Goal: Information Seeking & Learning: Learn about a topic

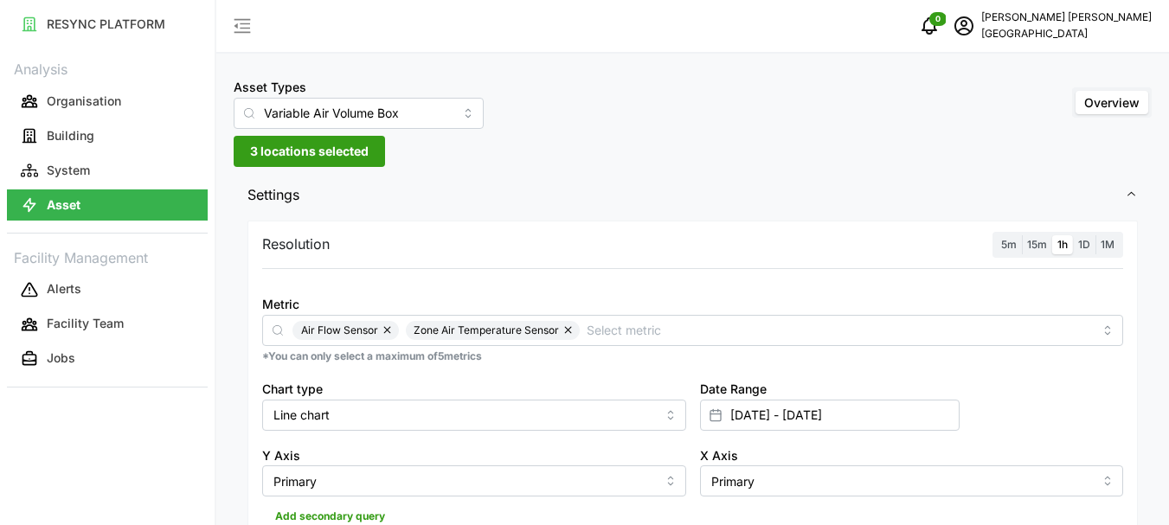
scroll to position [517, 0]
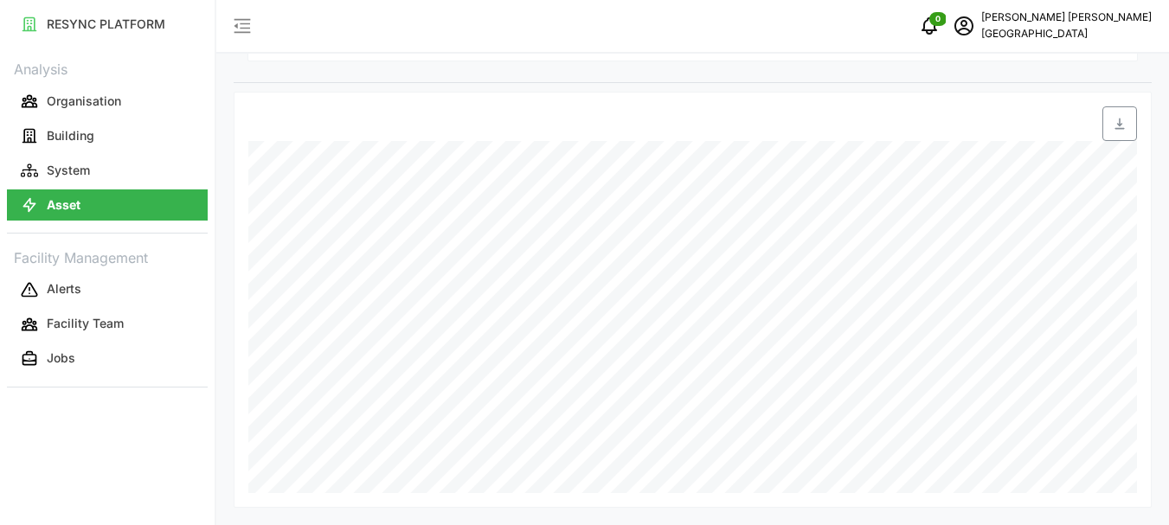
click at [1020, 26] on p "[GEOGRAPHIC_DATA]" at bounding box center [1066, 34] width 170 height 16
click at [1020, 125] on div "Logout" at bounding box center [1075, 130] width 123 height 19
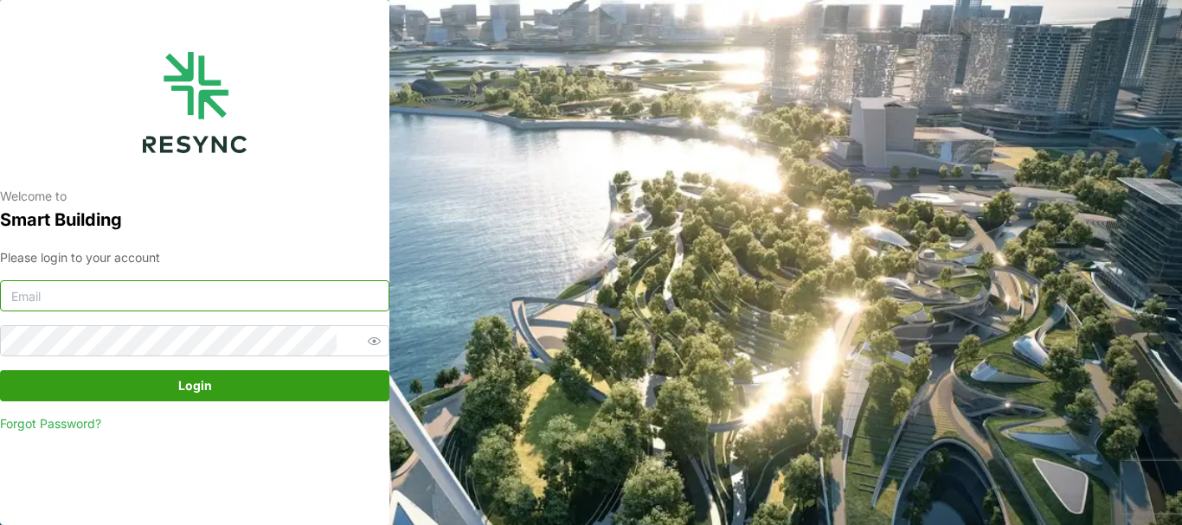
type input "chandramohan@primustech.com.sg"
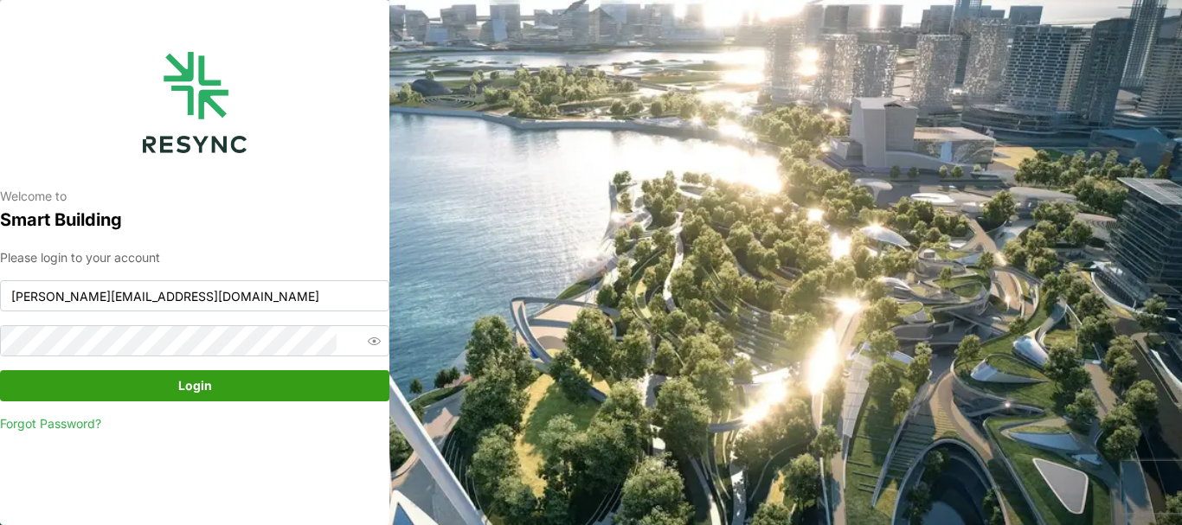
click at [204, 375] on span "Login" at bounding box center [195, 385] width 34 height 29
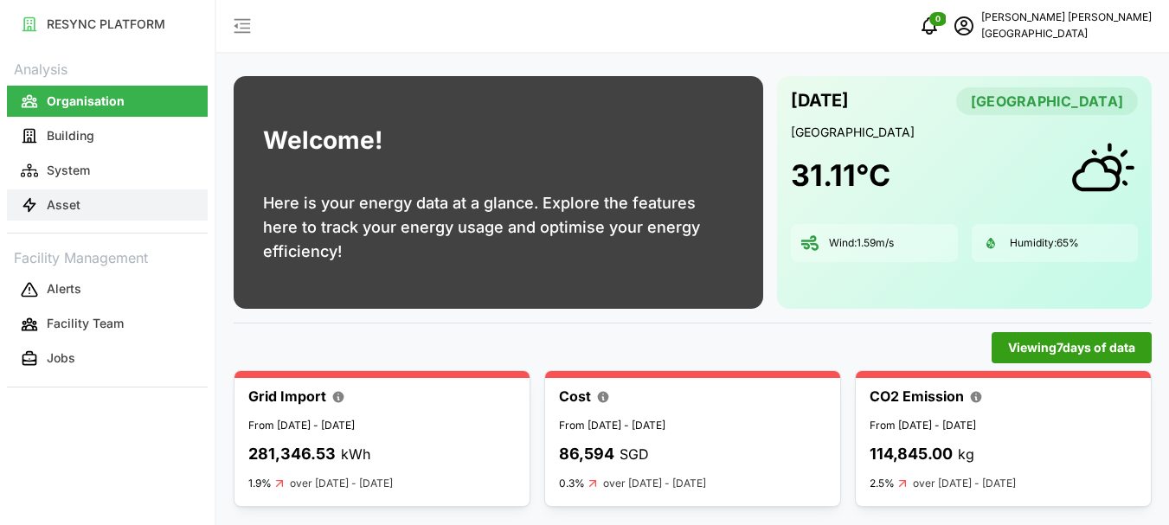
click at [60, 200] on p "Asset" at bounding box center [64, 204] width 34 height 17
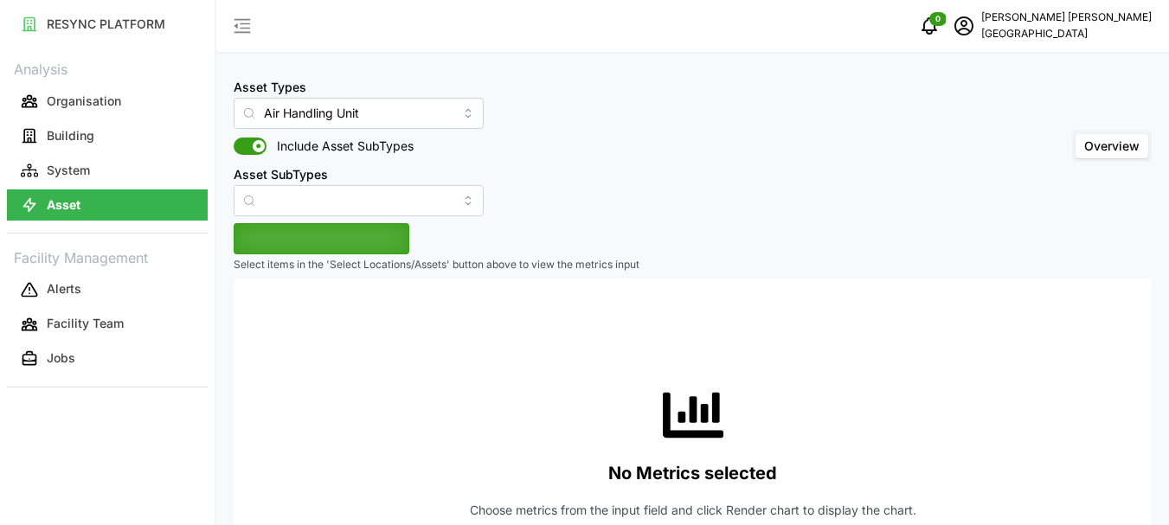
type input "Air Handling Unit"
click at [308, 154] on span "Include Asset SubTypes" at bounding box center [339, 146] width 147 height 17
click at [234, 138] on input "Include Asset SubTypes" at bounding box center [234, 138] width 0 height 0
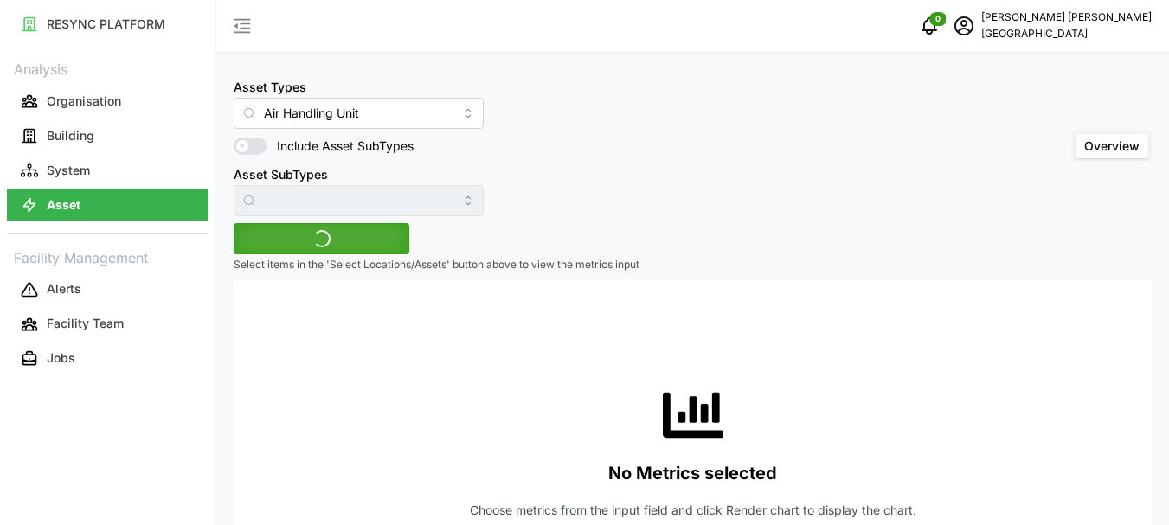
click at [279, 153] on span "Include Asset SubTypes" at bounding box center [339, 146] width 147 height 17
click at [234, 138] on input "Include Asset SubTypes" at bounding box center [234, 138] width 0 height 0
click at [343, 203] on input "Asset SubTypes" at bounding box center [359, 200] width 250 height 31
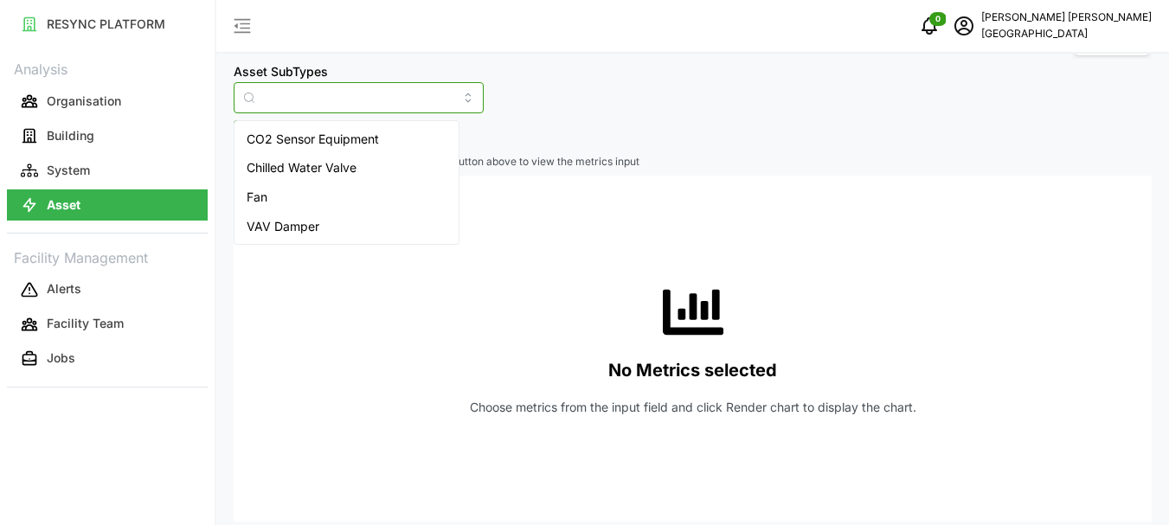
scroll to position [117, 0]
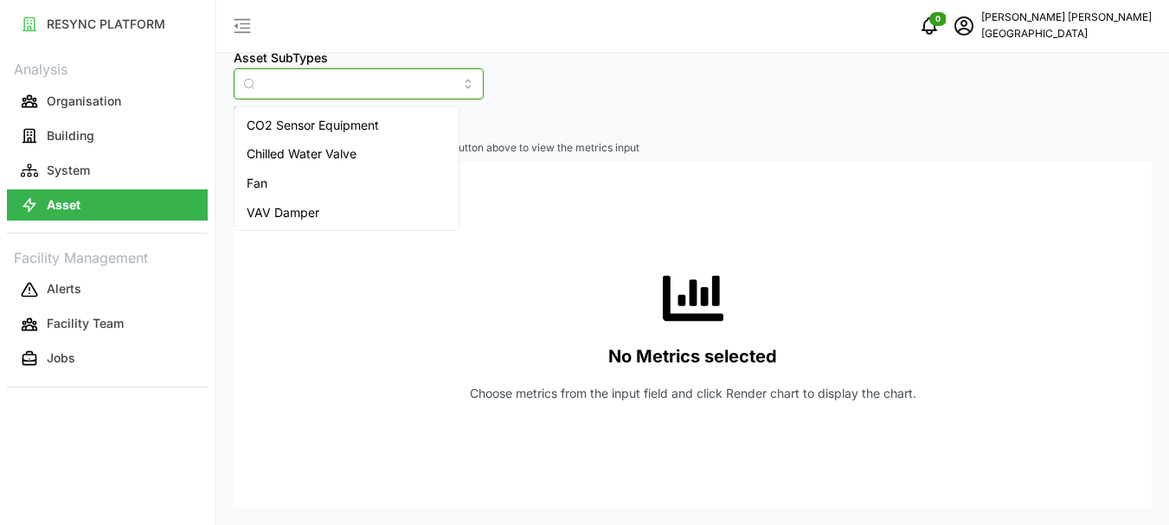
click at [298, 215] on span "VAV Damper" at bounding box center [283, 212] width 73 height 19
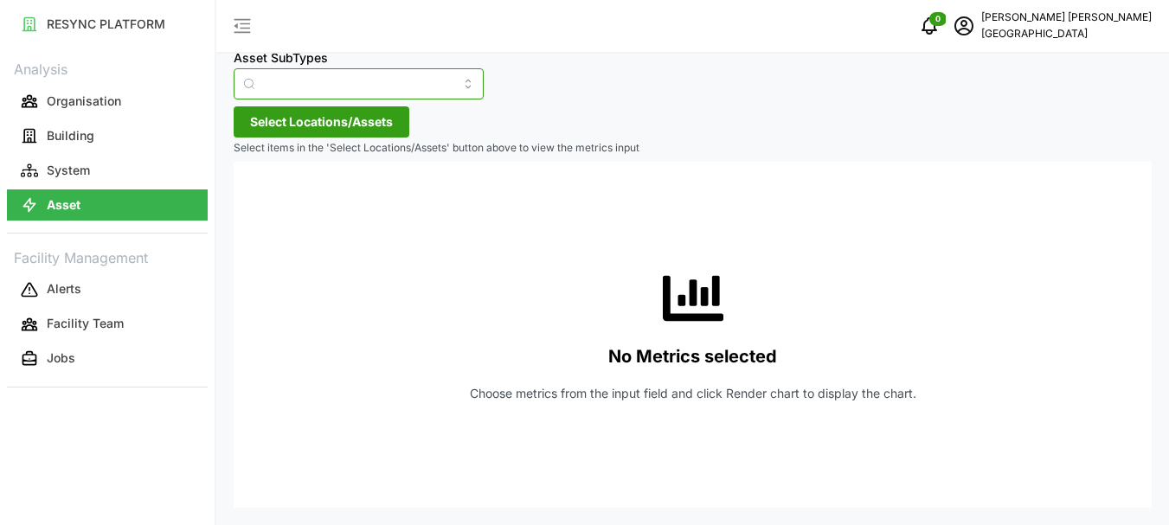
type input "VAV Damper"
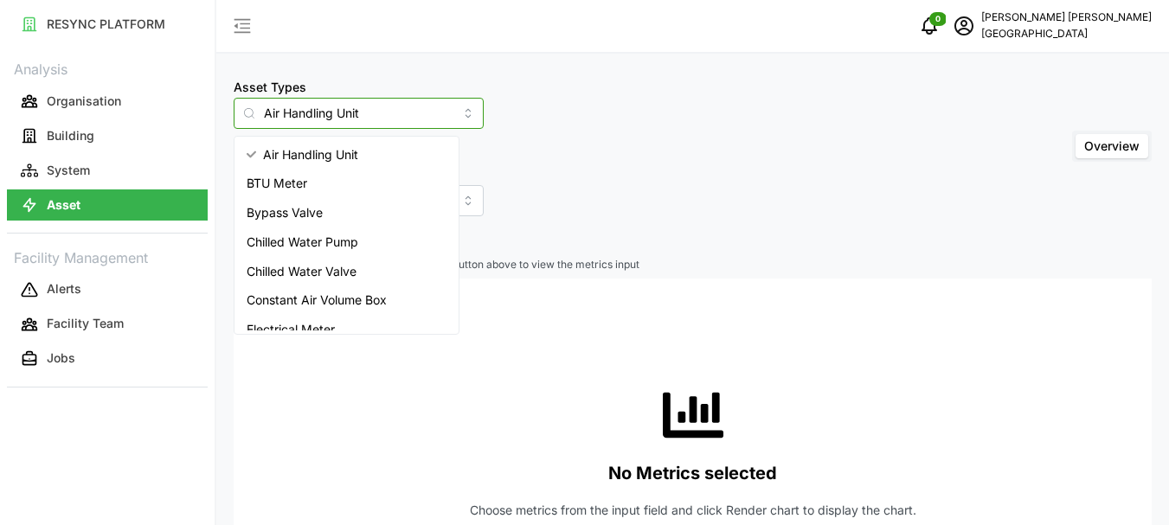
click at [418, 112] on input "Air Handling Unit" at bounding box center [359, 113] width 250 height 31
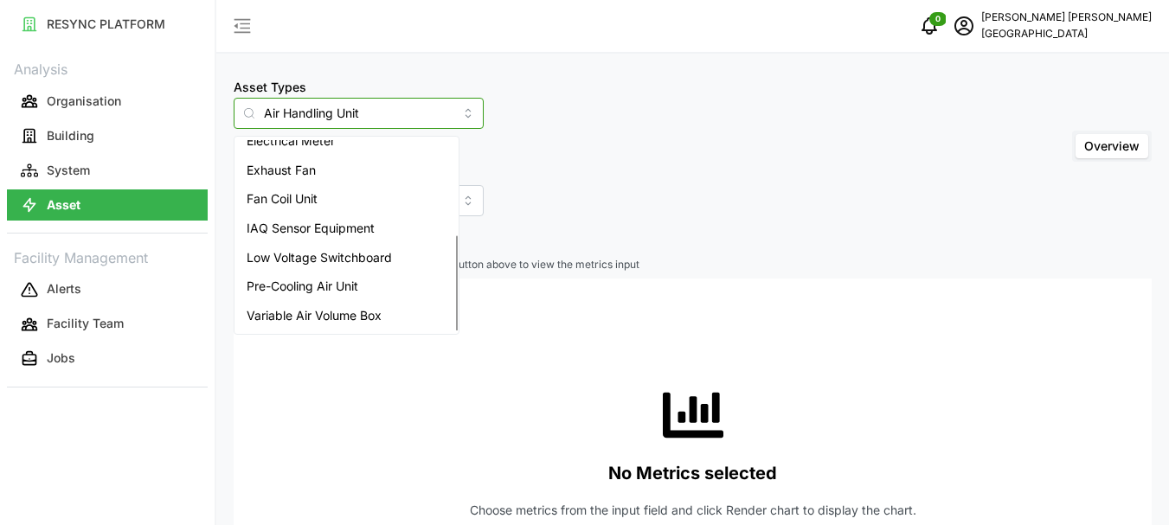
click at [323, 311] on span "Variable Air Volume Box" at bounding box center [314, 315] width 135 height 19
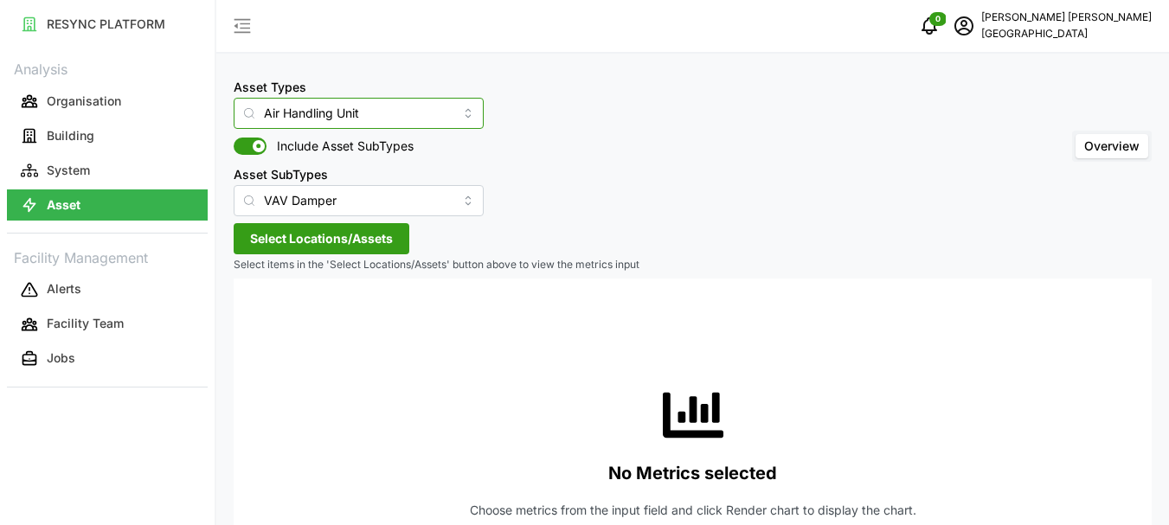
type input "Variable Air Volume Box"
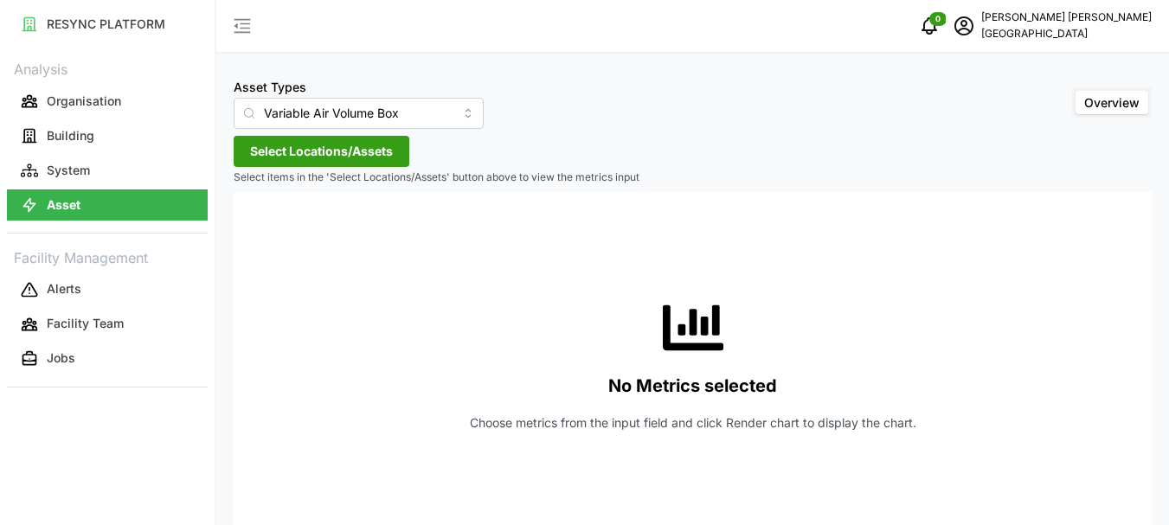
click at [280, 145] on span "Select Locations/Assets" at bounding box center [321, 151] width 143 height 29
click at [272, 195] on input at bounding box center [354, 200] width 212 height 31
click at [255, 230] on icon at bounding box center [256, 229] width 14 height 14
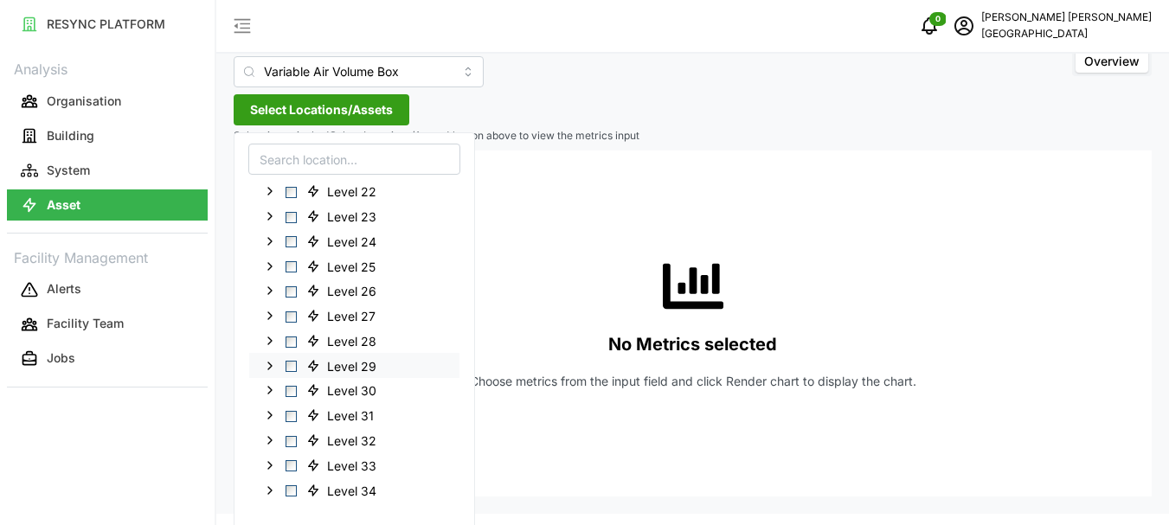
scroll to position [50, 0]
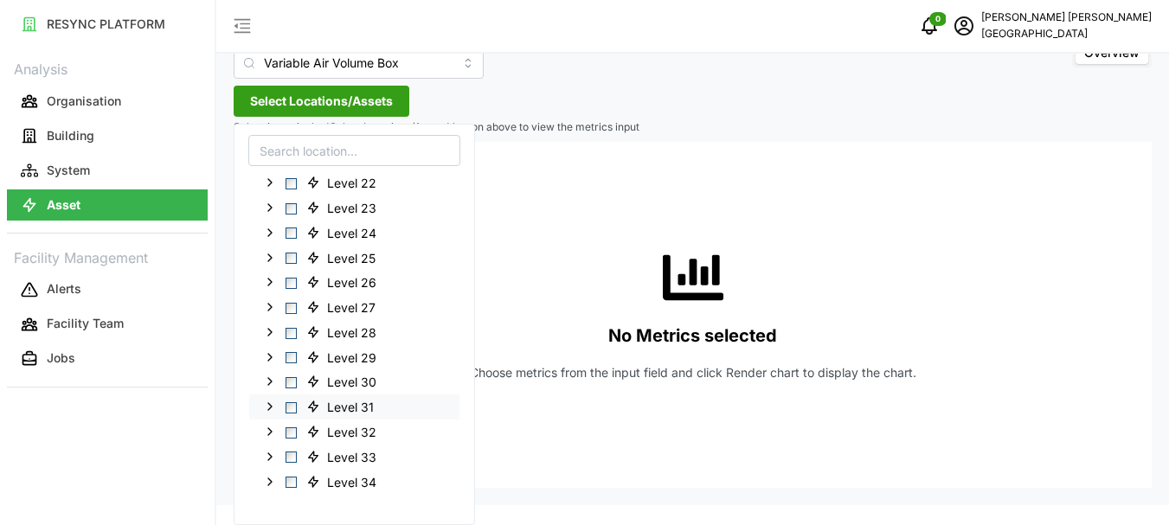
click at [273, 407] on icon at bounding box center [270, 407] width 14 height 14
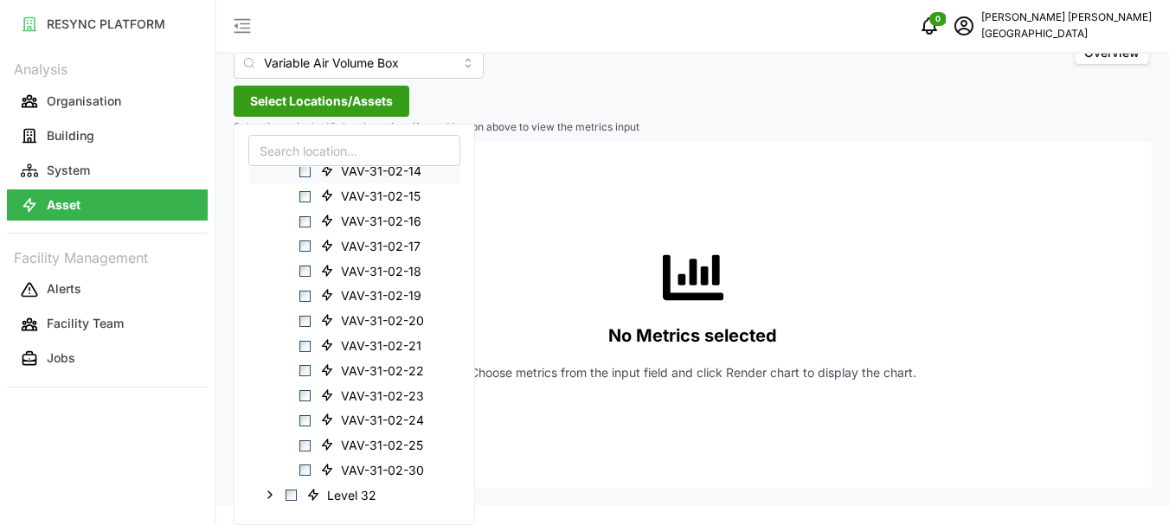
scroll to position [1508, 0]
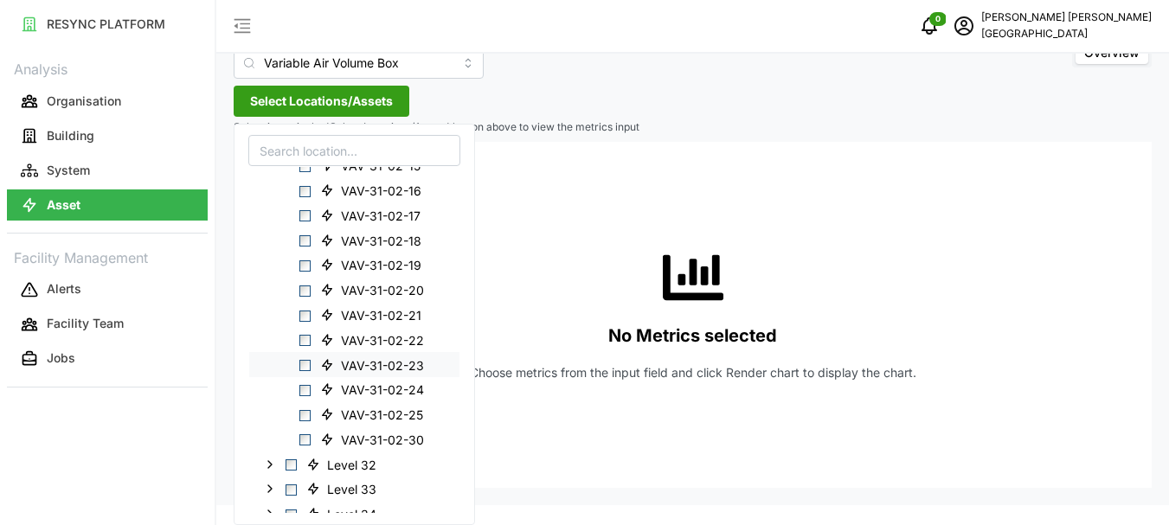
click at [306, 367] on span "Select VAV-31-02-23" at bounding box center [304, 365] width 11 height 11
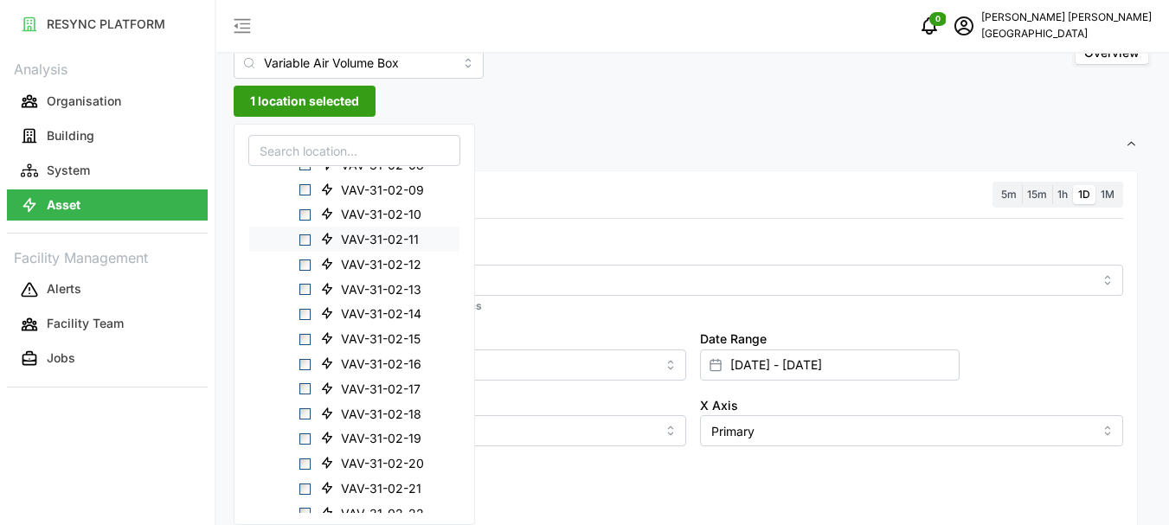
scroll to position [1162, 0]
click at [307, 315] on span "Select VAV-31-02-07" at bounding box center [304, 312] width 11 height 11
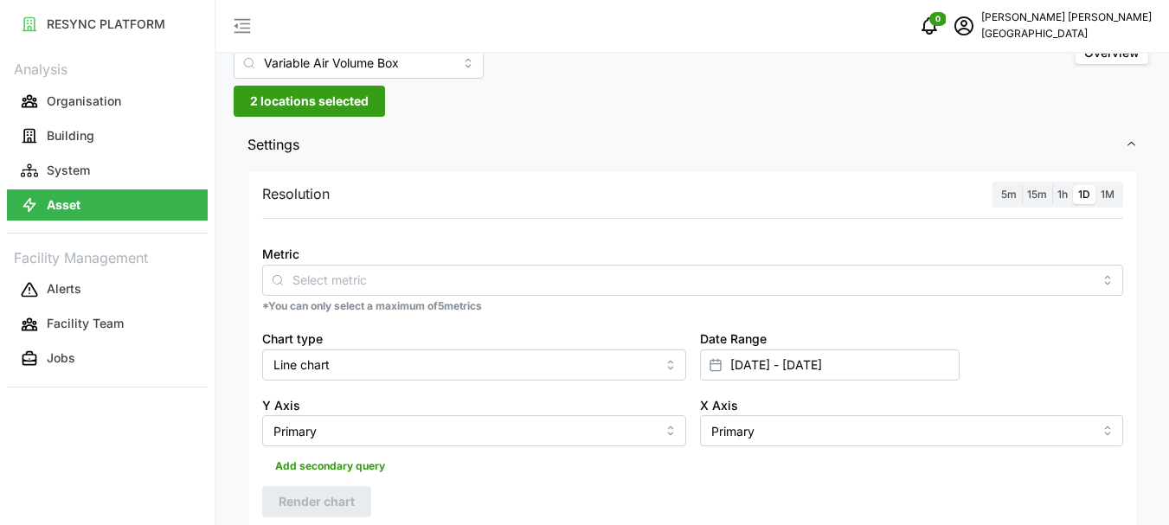
click at [1063, 195] on span "1h" at bounding box center [1062, 194] width 10 height 13
click at [1052, 185] on input "1h" at bounding box center [1052, 185] width 0 height 0
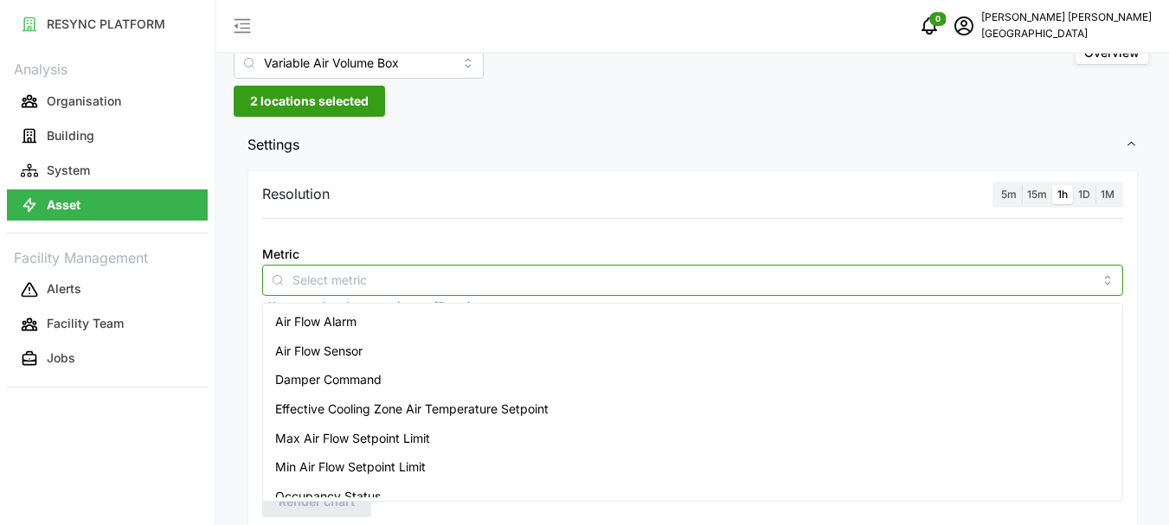
click at [425, 285] on input "Metric" at bounding box center [692, 279] width 800 height 19
click at [344, 348] on span "Air Flow Sensor" at bounding box center [318, 351] width 87 height 19
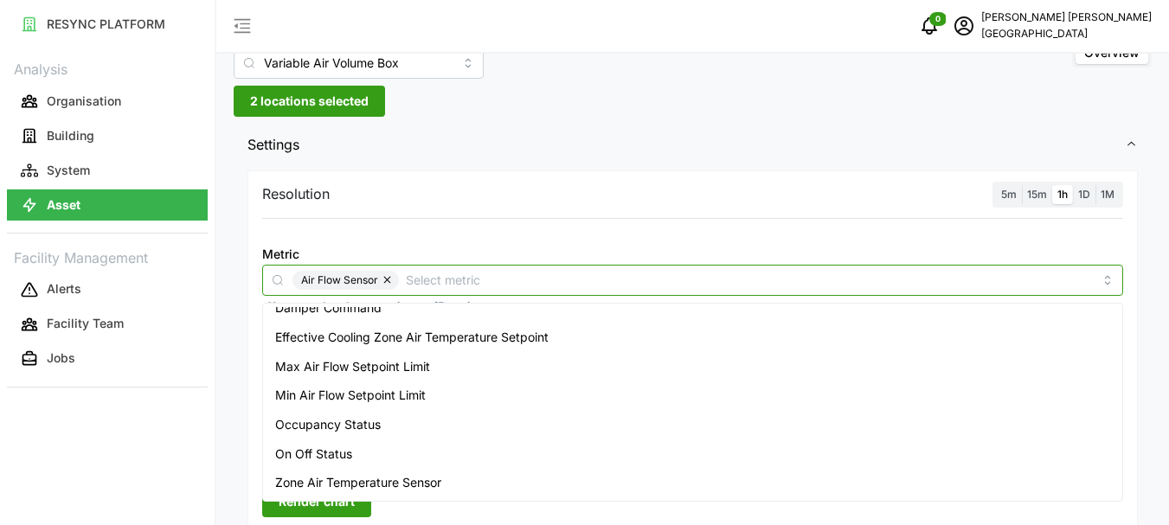
click at [349, 484] on span "Zone Air Temperature Sensor" at bounding box center [358, 482] width 166 height 19
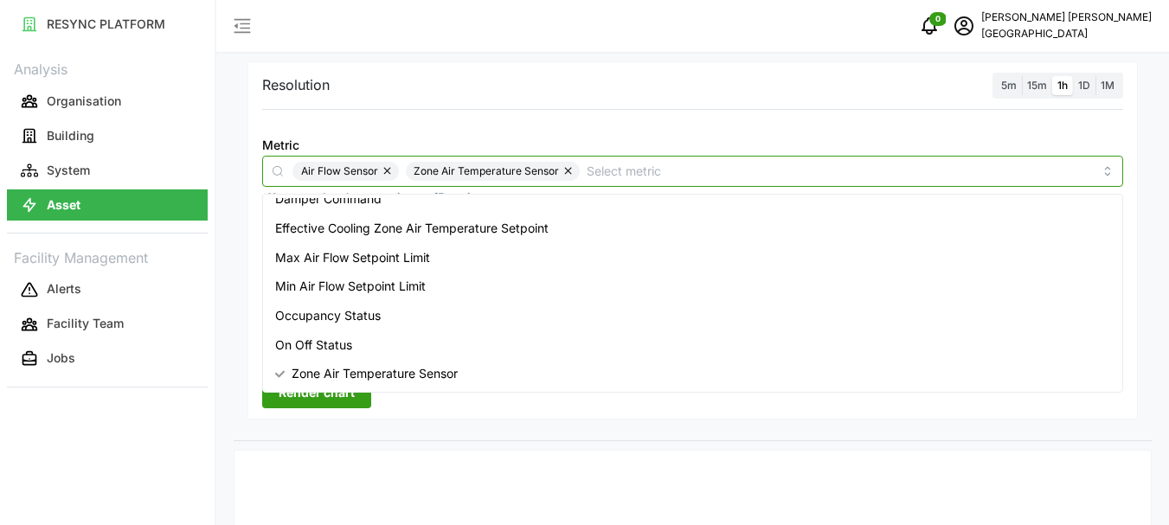
scroll to position [223, 0]
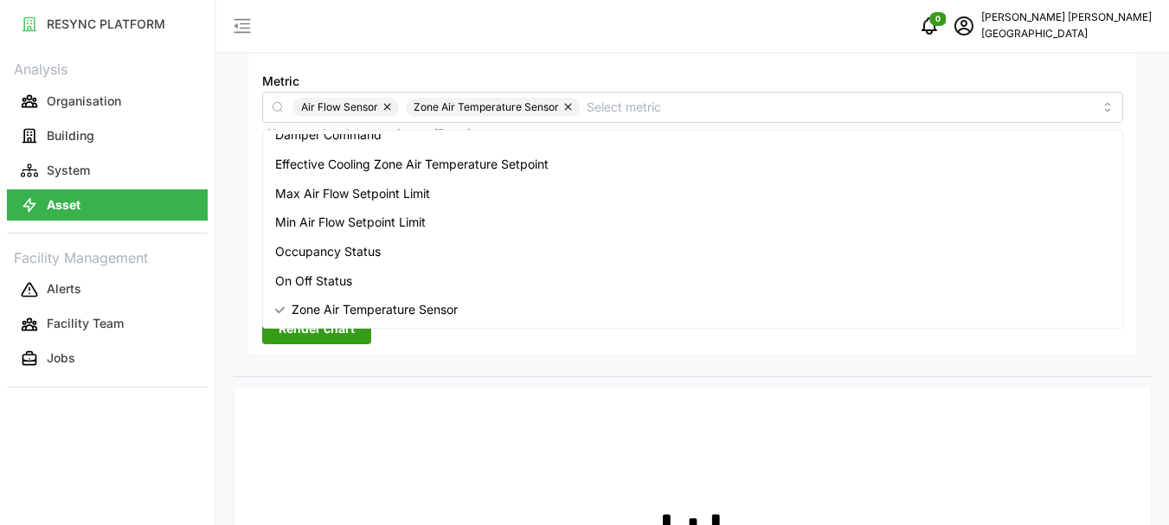
click at [330, 339] on span "Render chart" at bounding box center [317, 328] width 76 height 29
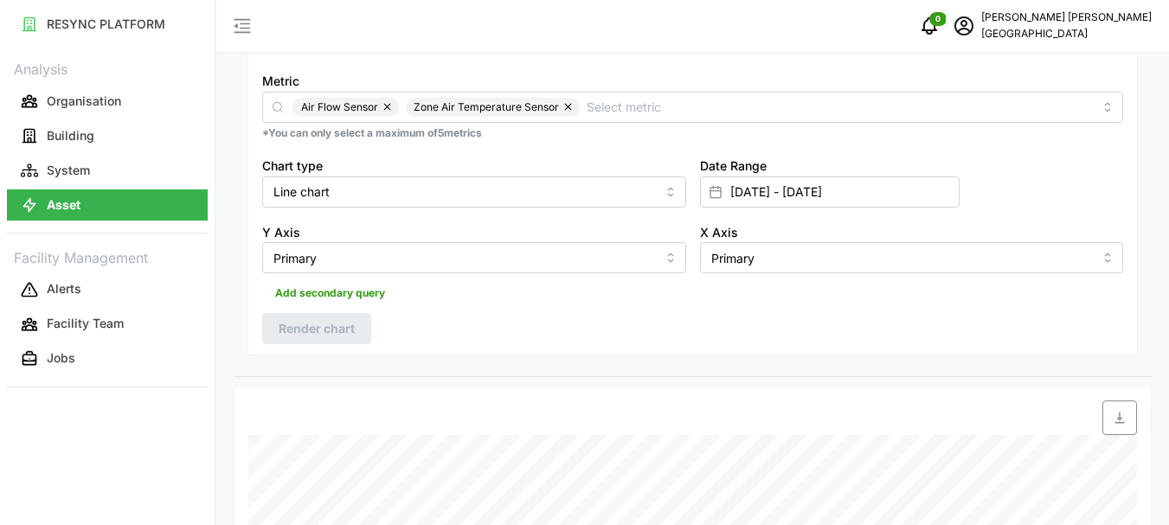
click at [721, 191] on icon at bounding box center [715, 192] width 14 height 14
click at [712, 191] on icon at bounding box center [715, 192] width 14 height 14
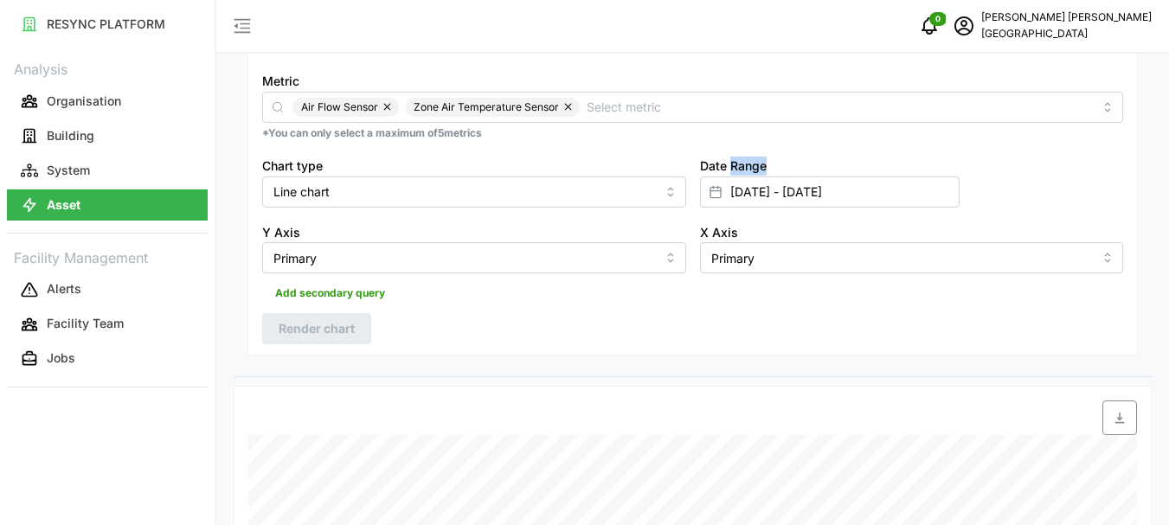
click at [712, 191] on icon at bounding box center [715, 192] width 14 height 14
click at [713, 191] on icon at bounding box center [715, 192] width 14 height 14
click at [740, 194] on input "[DATE] - [DATE]" at bounding box center [830, 191] width 260 height 31
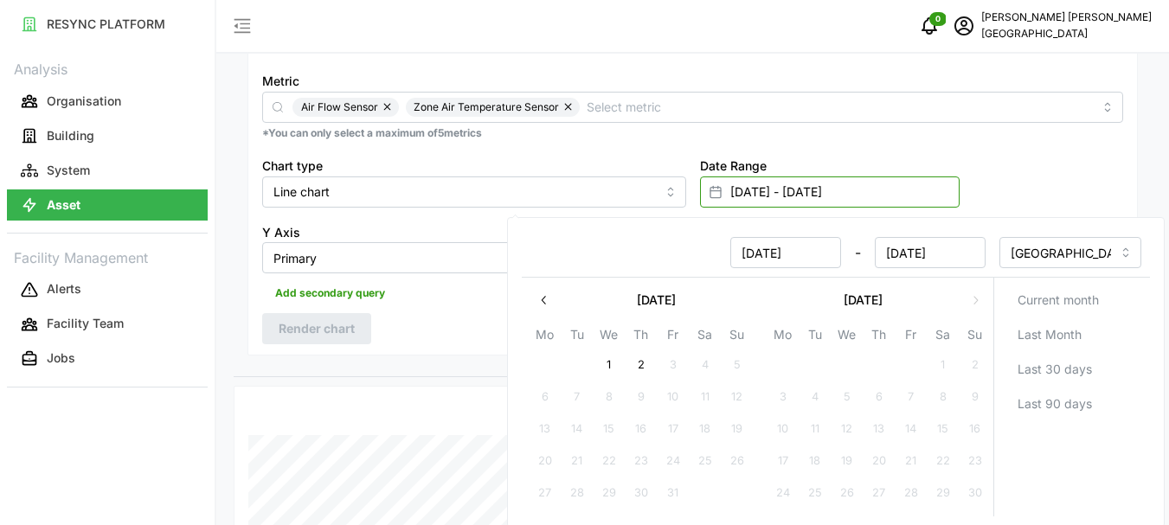
click at [744, 194] on input "[DATE] - [DATE]" at bounding box center [830, 191] width 260 height 31
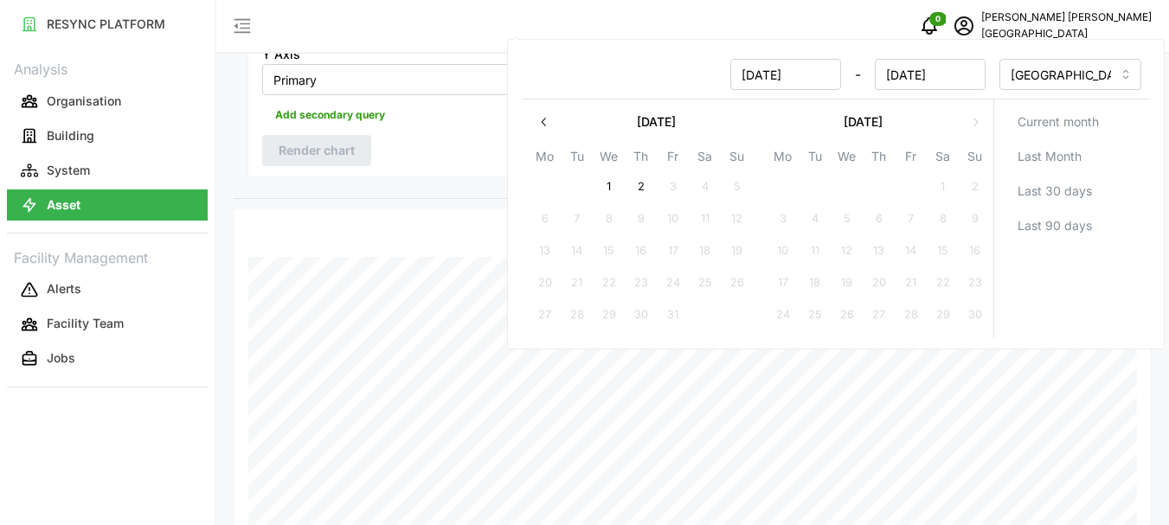
scroll to position [310, 0]
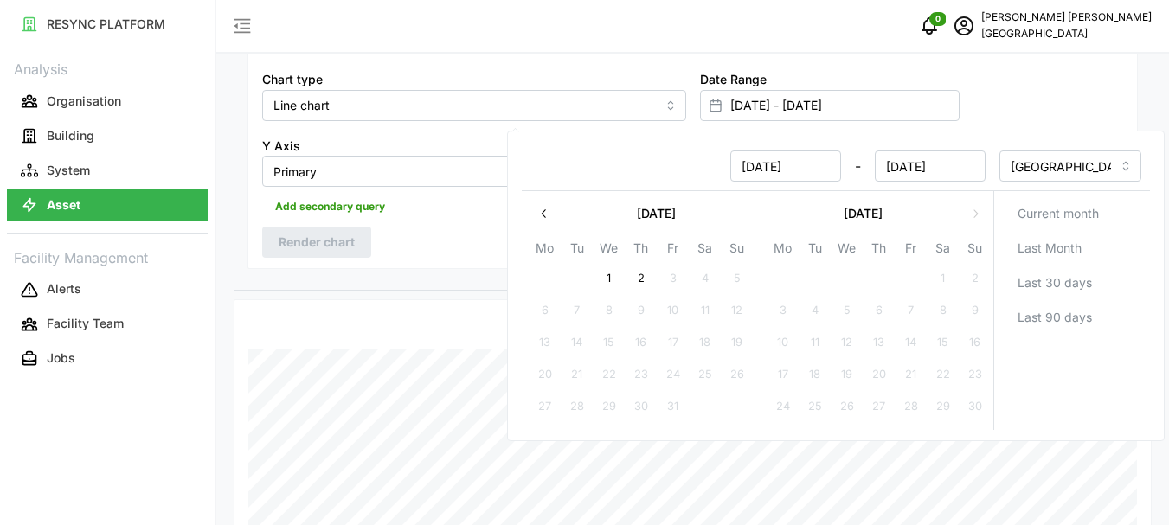
click at [635, 276] on button "2" at bounding box center [640, 278] width 31 height 31
type input "[DATE] - [DATE]"
type input "[DATE]"
click at [642, 281] on button "2" at bounding box center [640, 278] width 31 height 31
type input "[DATE] - [DATE]"
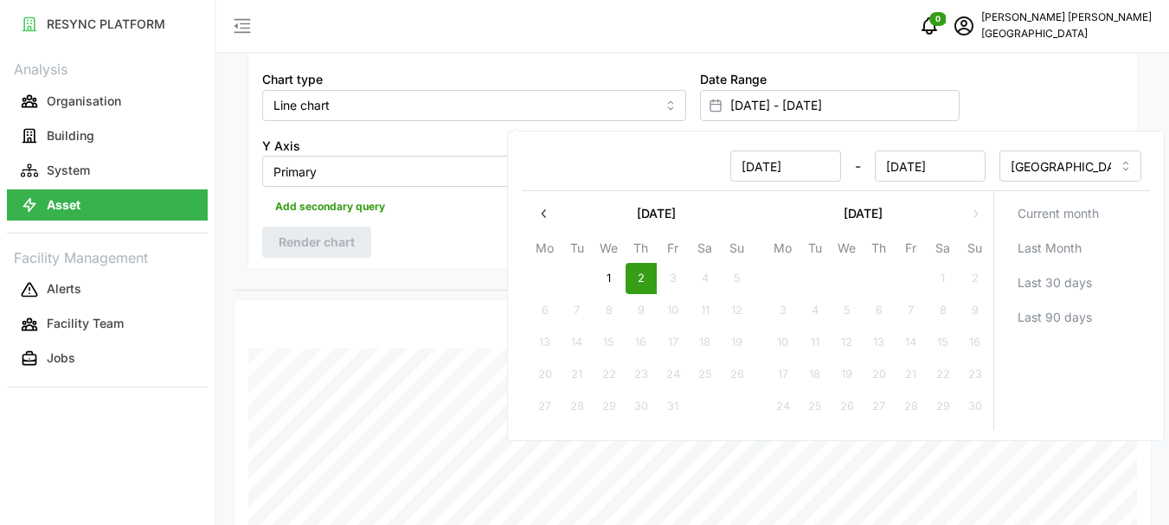
type input "[DATE]"
click at [642, 281] on button "2" at bounding box center [640, 278] width 31 height 31
click at [708, 163] on div "[DATE] - [DATE]" at bounding box center [757, 166] width 455 height 31
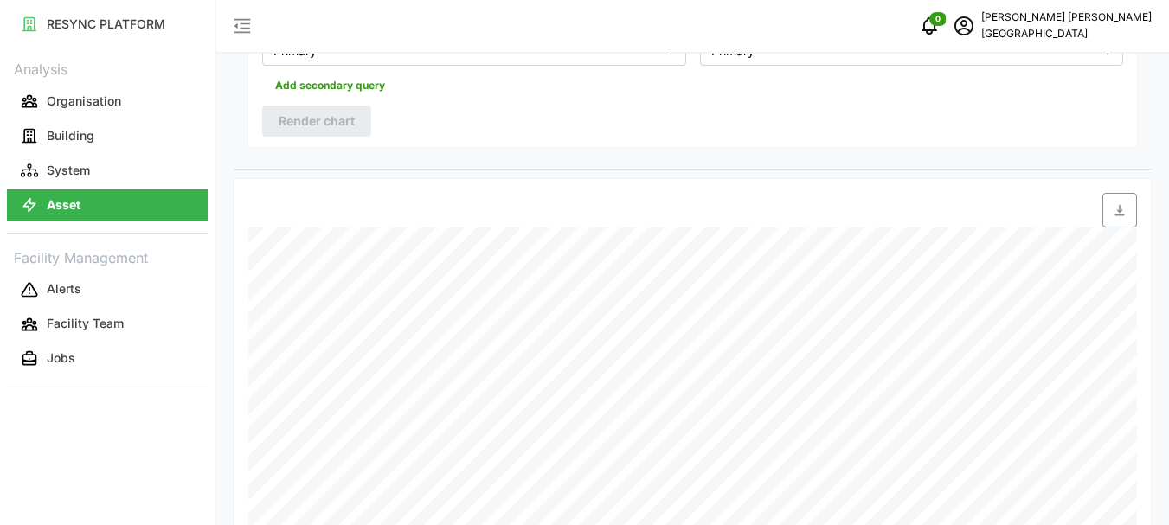
scroll to position [517, 0]
